Goal: Task Accomplishment & Management: Manage account settings

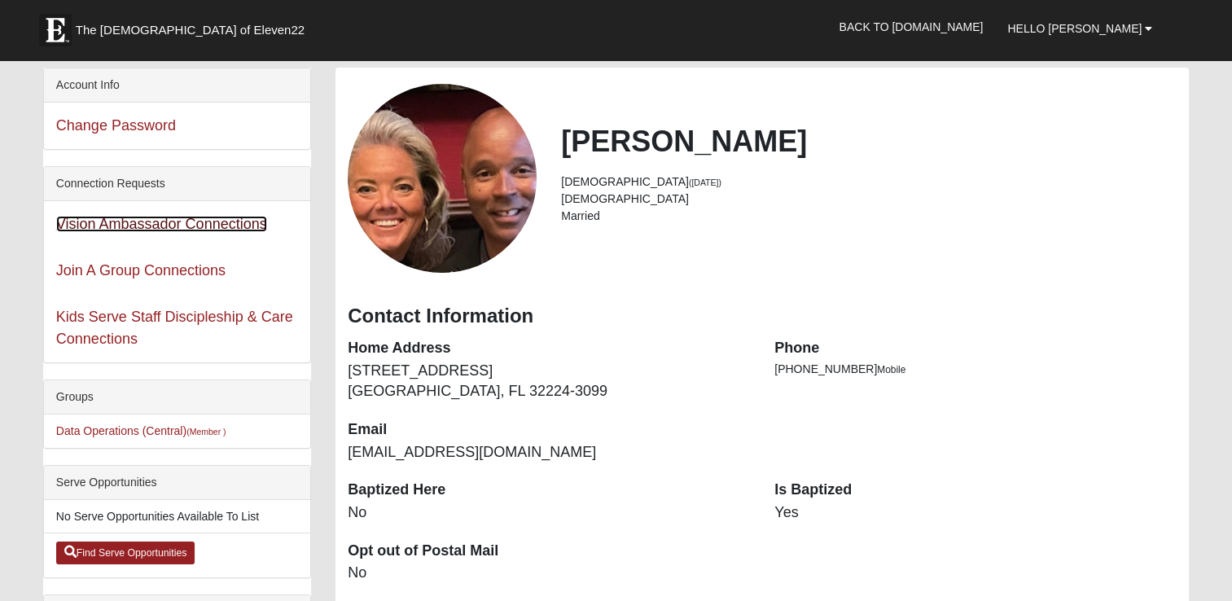
click at [146, 223] on link "Vision Ambassador Connections" at bounding box center [161, 224] width 211 height 16
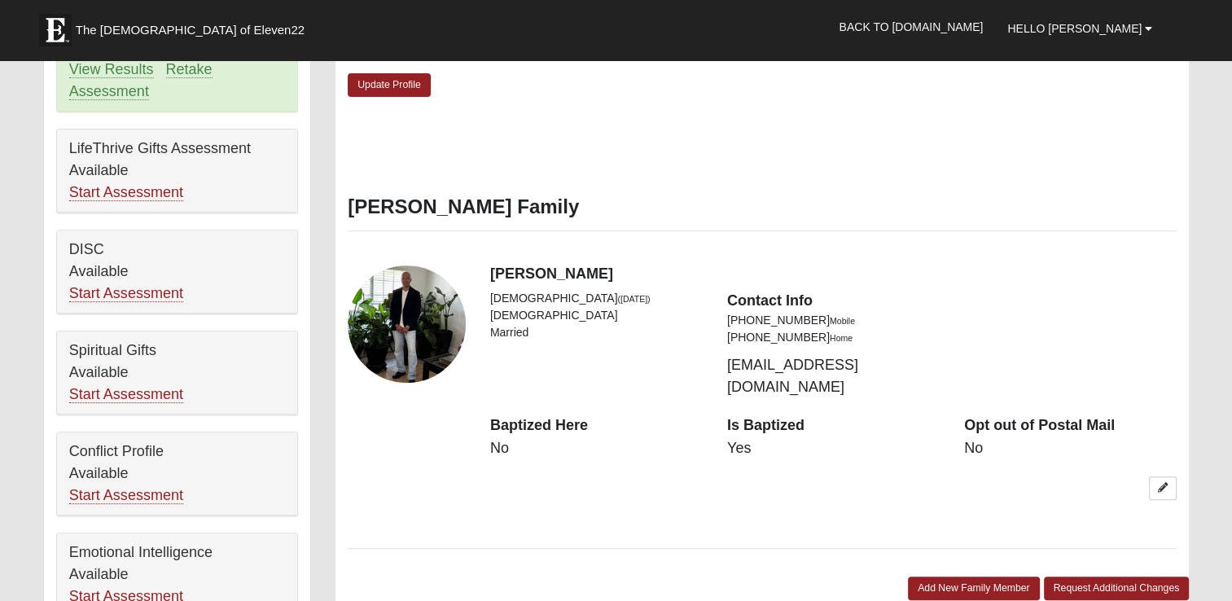
scroll to position [733, 0]
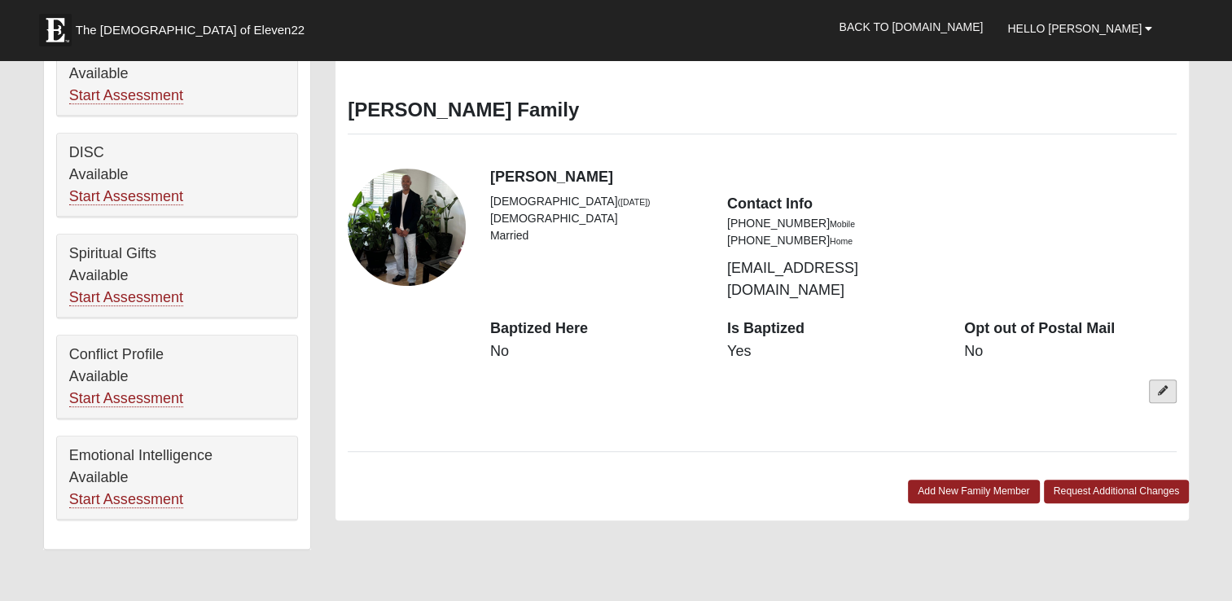
click at [1171, 380] on link at bounding box center [1163, 392] width 28 height 24
click at [1162, 387] on icon at bounding box center [1163, 392] width 10 height 10
click at [1161, 387] on icon at bounding box center [1163, 392] width 10 height 10
click at [1108, 481] on link "Request Additional Changes" at bounding box center [1117, 493] width 146 height 24
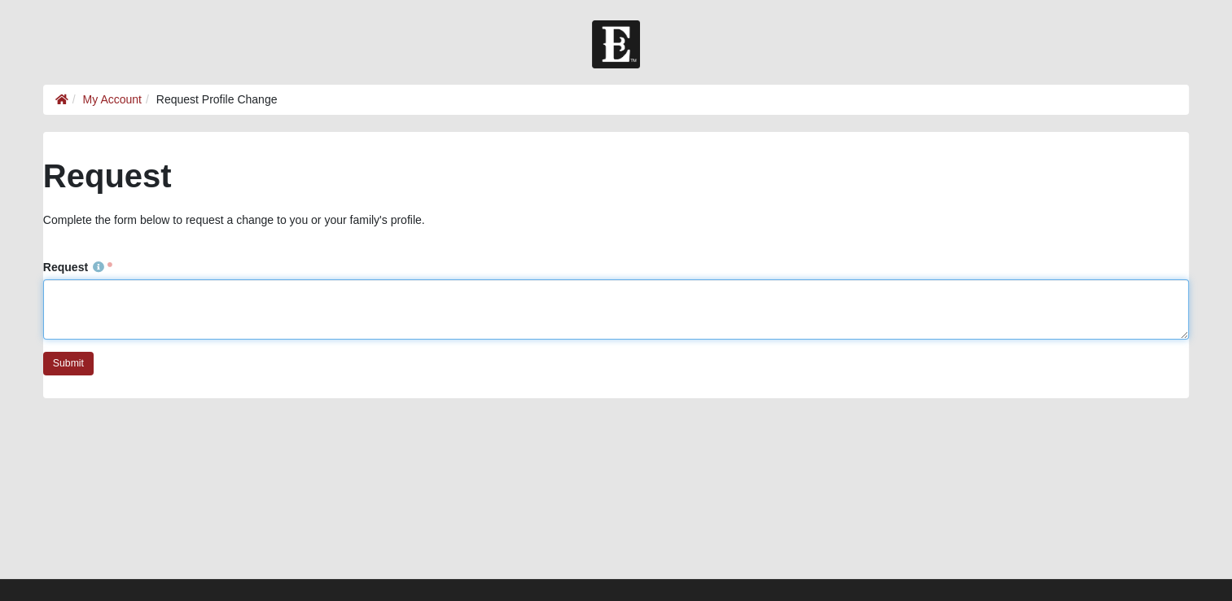
click at [101, 314] on textarea "Request" at bounding box center [616, 309] width 1146 height 60
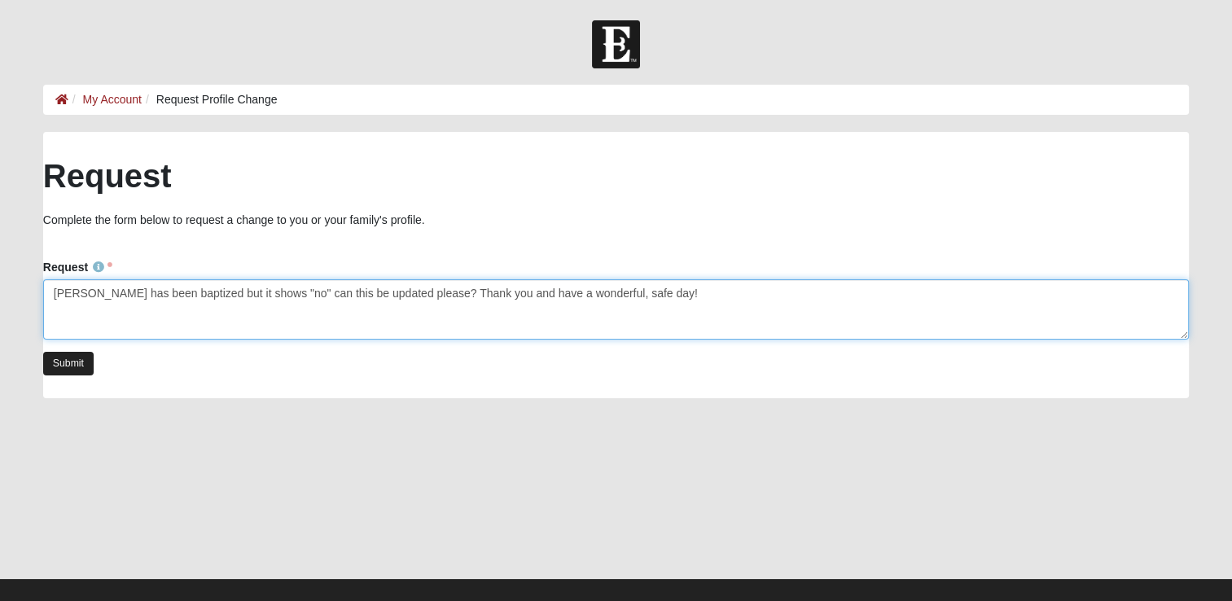
type textarea "Aaron has been baptized but it shows "no" can this be updated please? Thank you…"
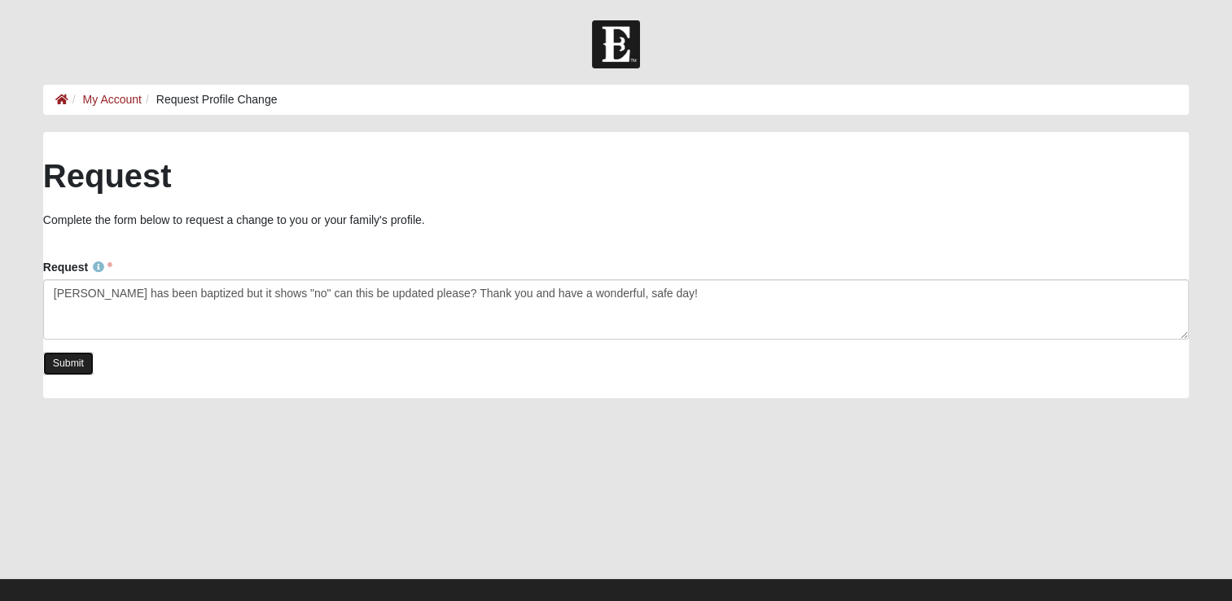
click at [71, 363] on link "Submit" at bounding box center [68, 364] width 51 height 24
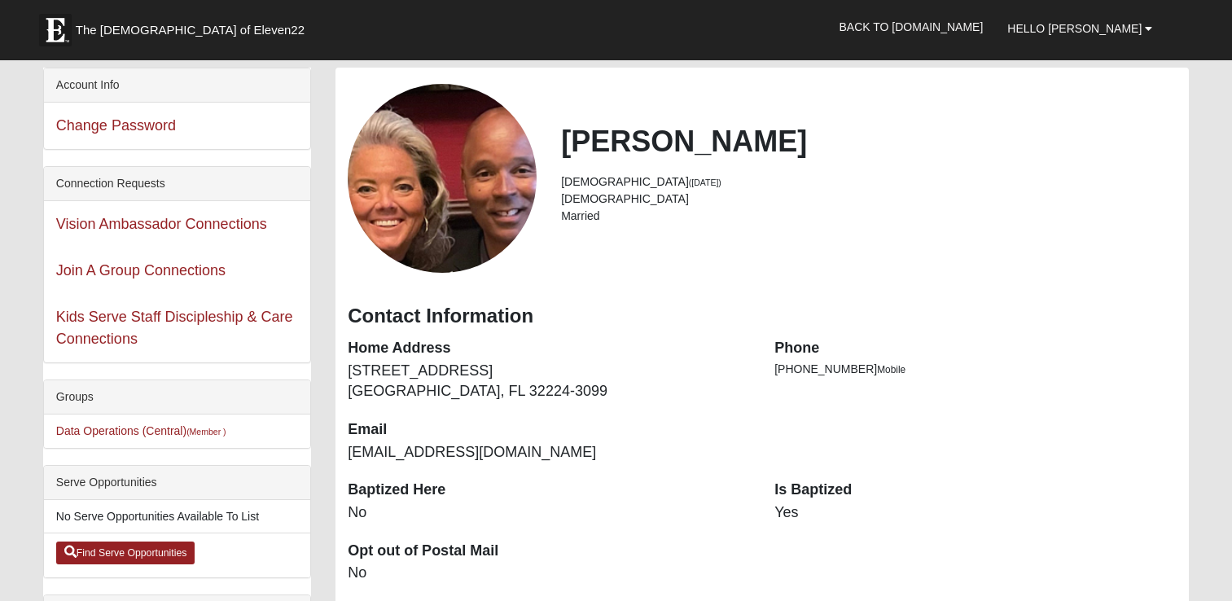
scroll to position [733, 0]
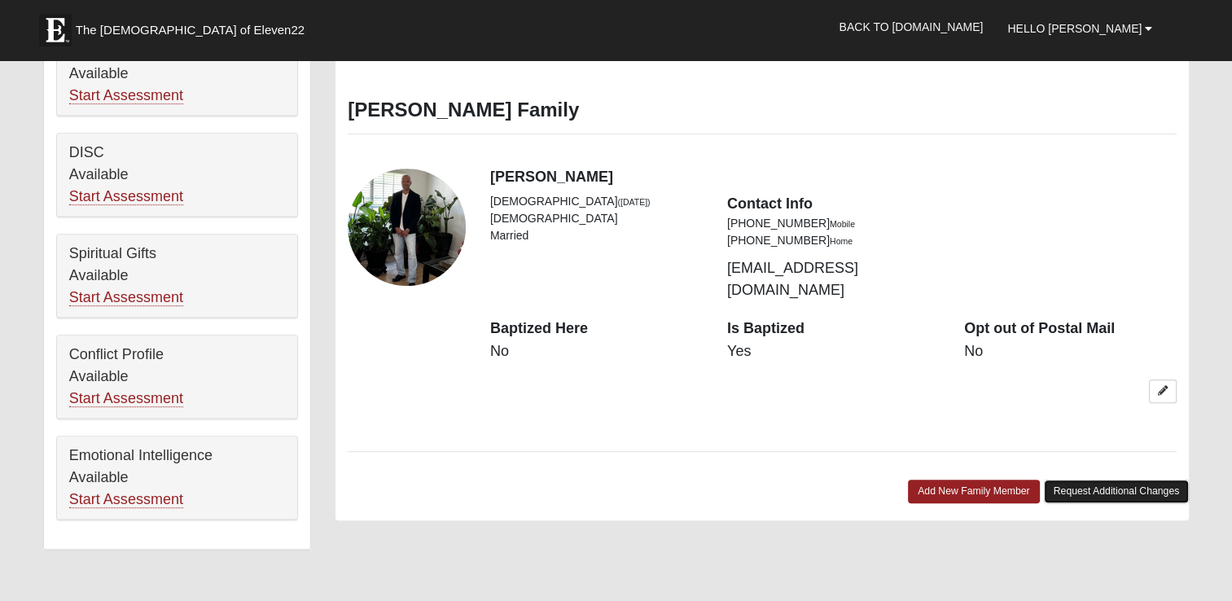
click at [1095, 480] on link "Request Additional Changes" at bounding box center [1117, 492] width 146 height 24
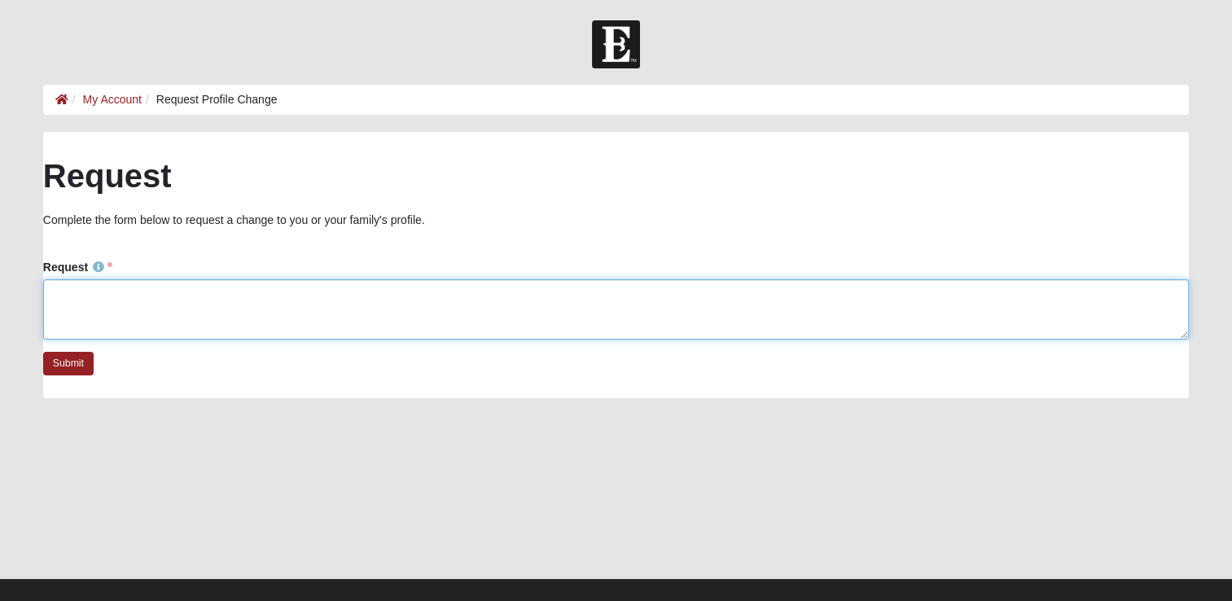
click at [207, 301] on textarea "Request" at bounding box center [616, 309] width 1146 height 60
type textarea "W"
type textarea "Opps, disregard, I read it wrong... thank you"
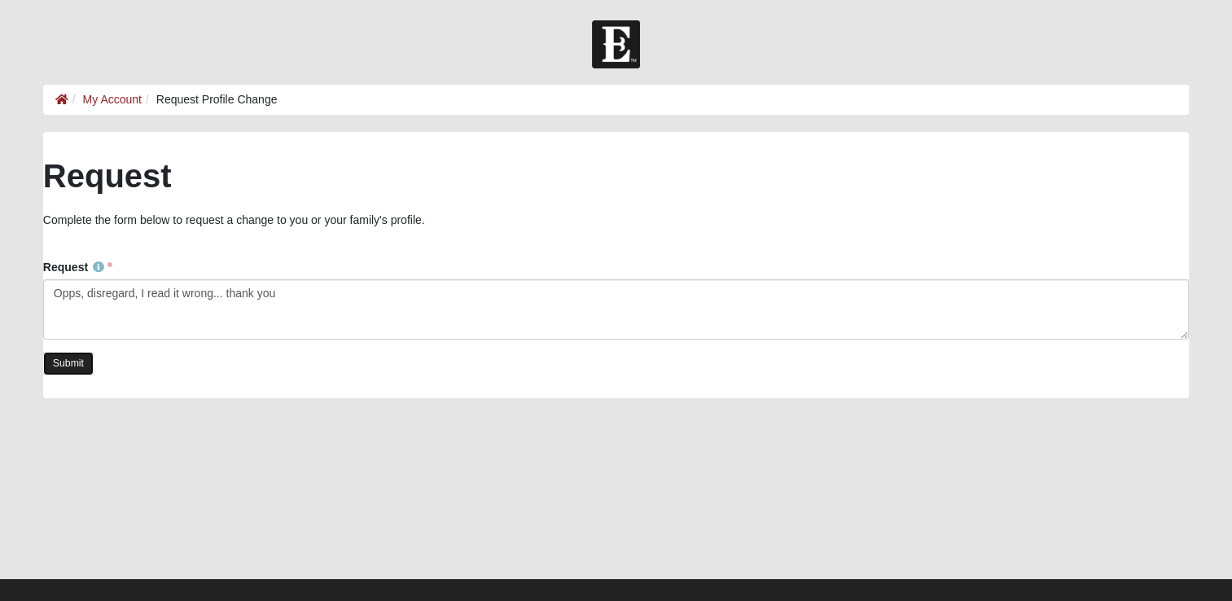
click at [91, 363] on link "Submit" at bounding box center [68, 364] width 51 height 24
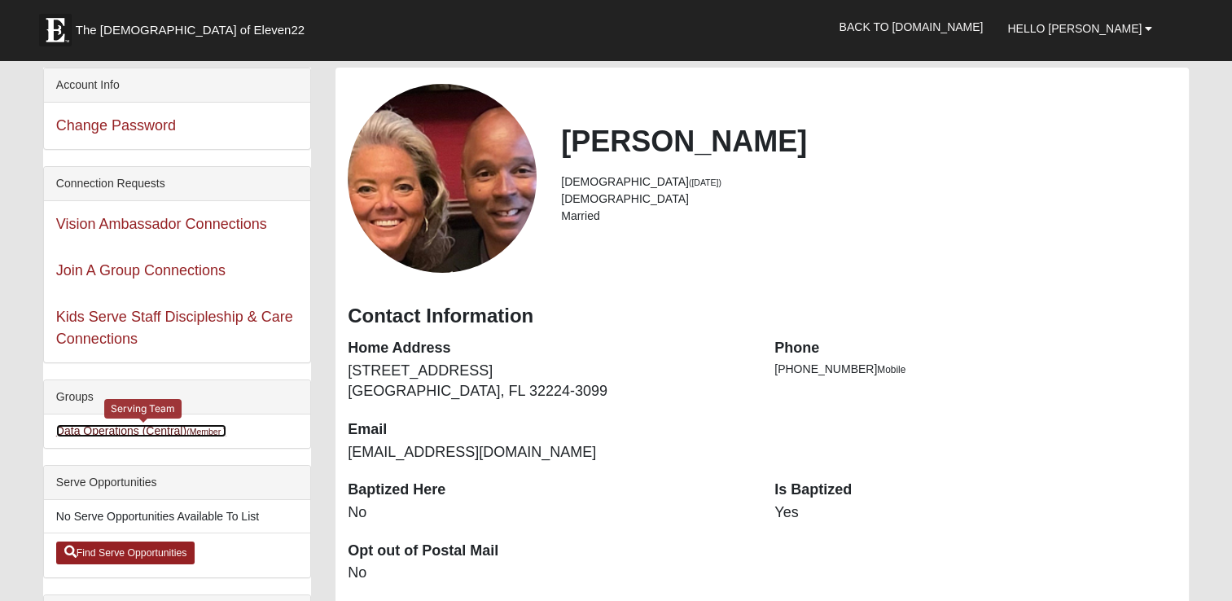
click at [140, 424] on link "Data Operations (Central) (Member )" at bounding box center [141, 430] width 170 height 13
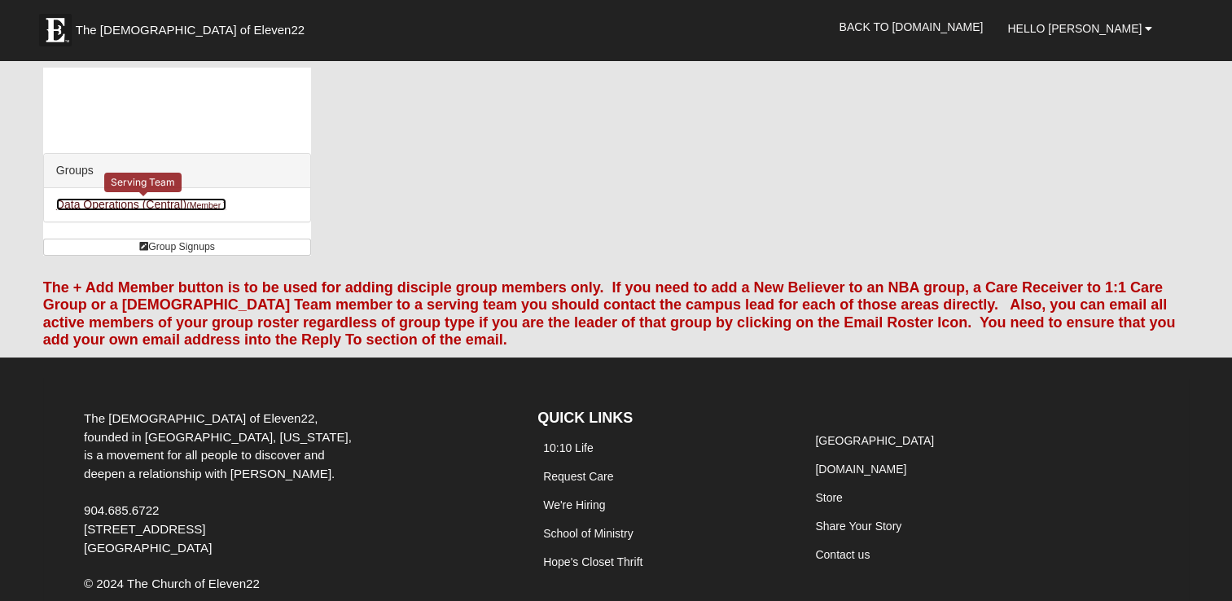
click at [114, 201] on link "Data Operations (Central) (Member )" at bounding box center [141, 204] width 170 height 13
click at [212, 204] on small "(Member )" at bounding box center [206, 205] width 39 height 10
